Goal: Browse casually

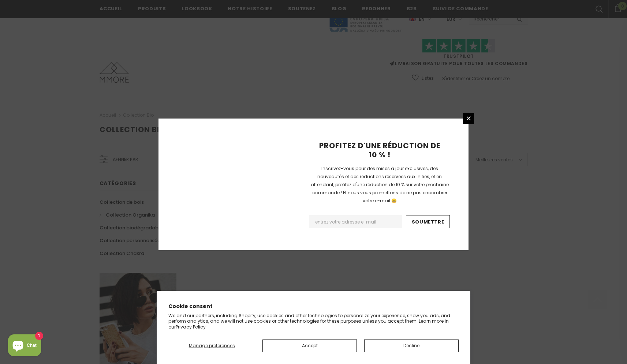
scroll to position [404, 0]
